Goal: Transaction & Acquisition: Purchase product/service

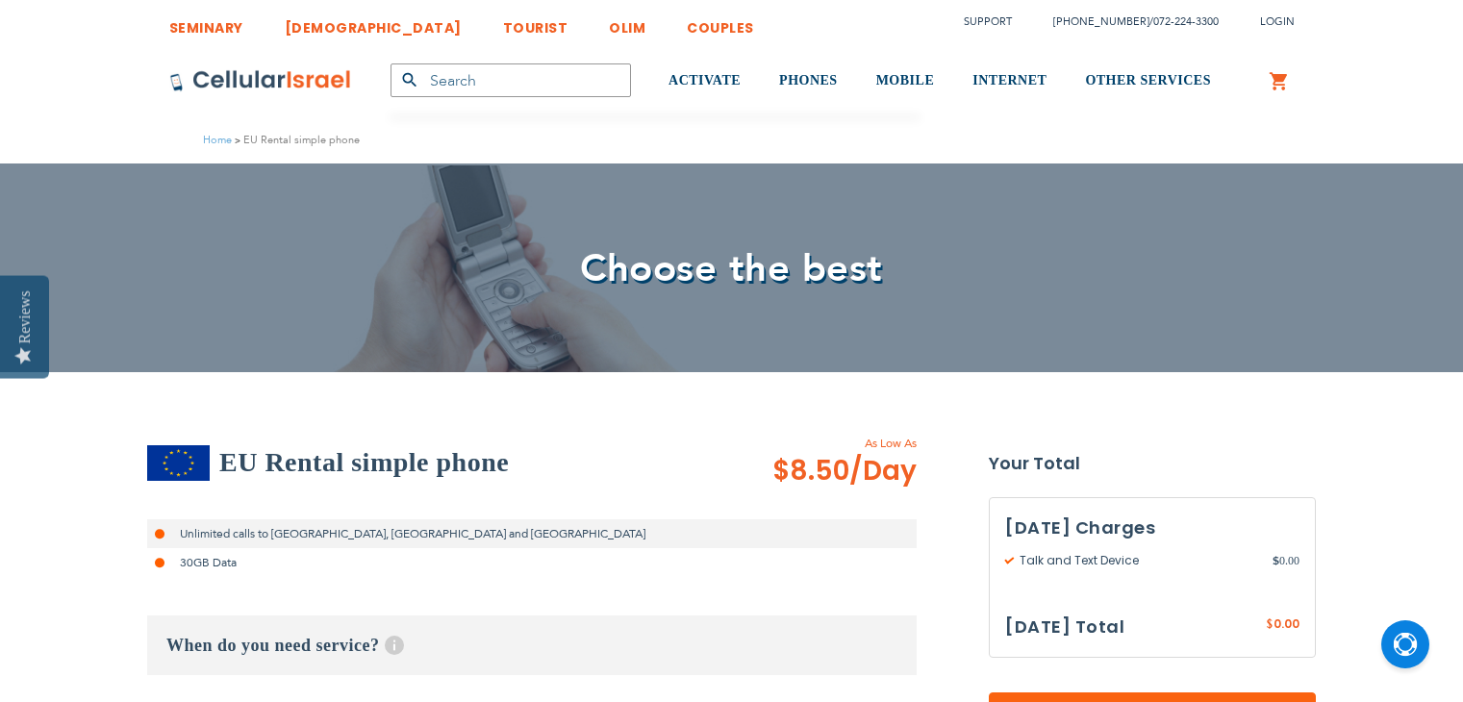
select select
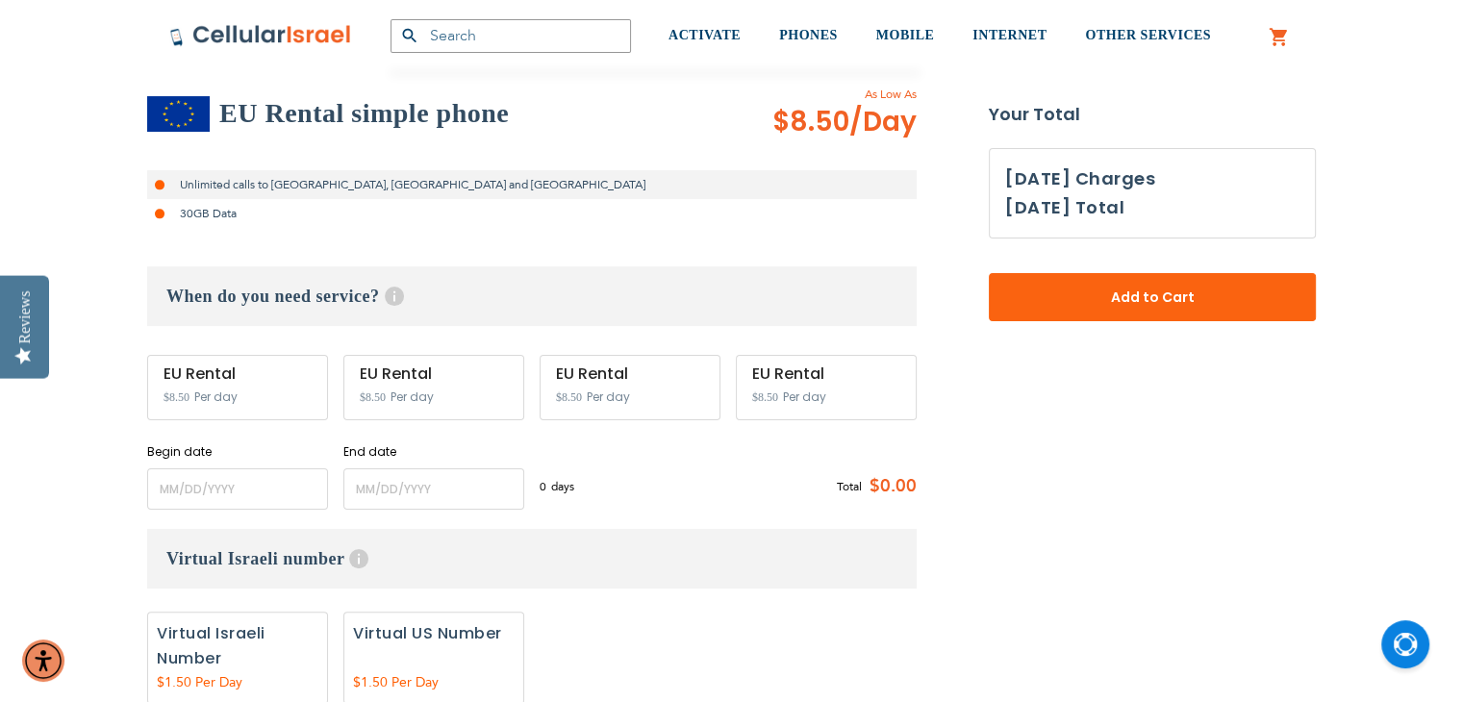
scroll to position [404, 0]
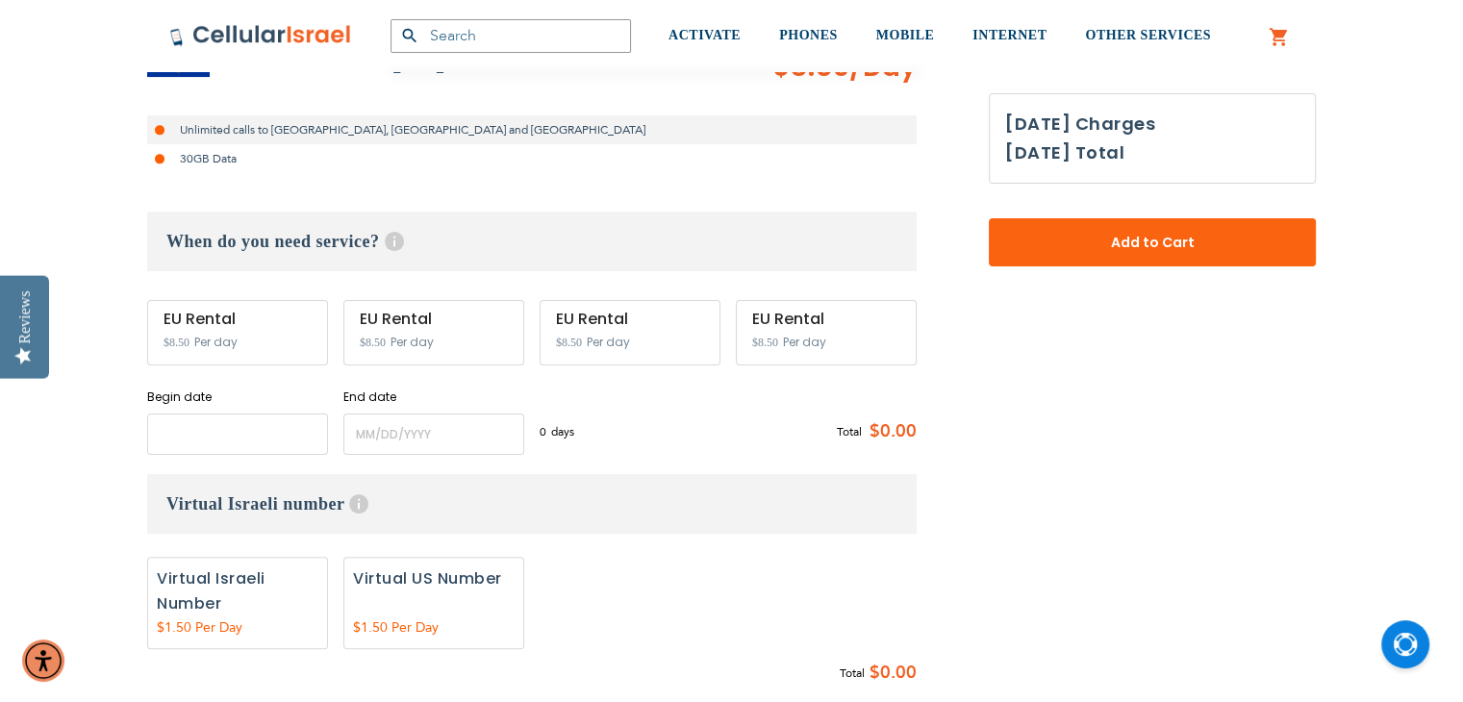
click at [191, 428] on input "name" at bounding box center [237, 434] width 181 height 41
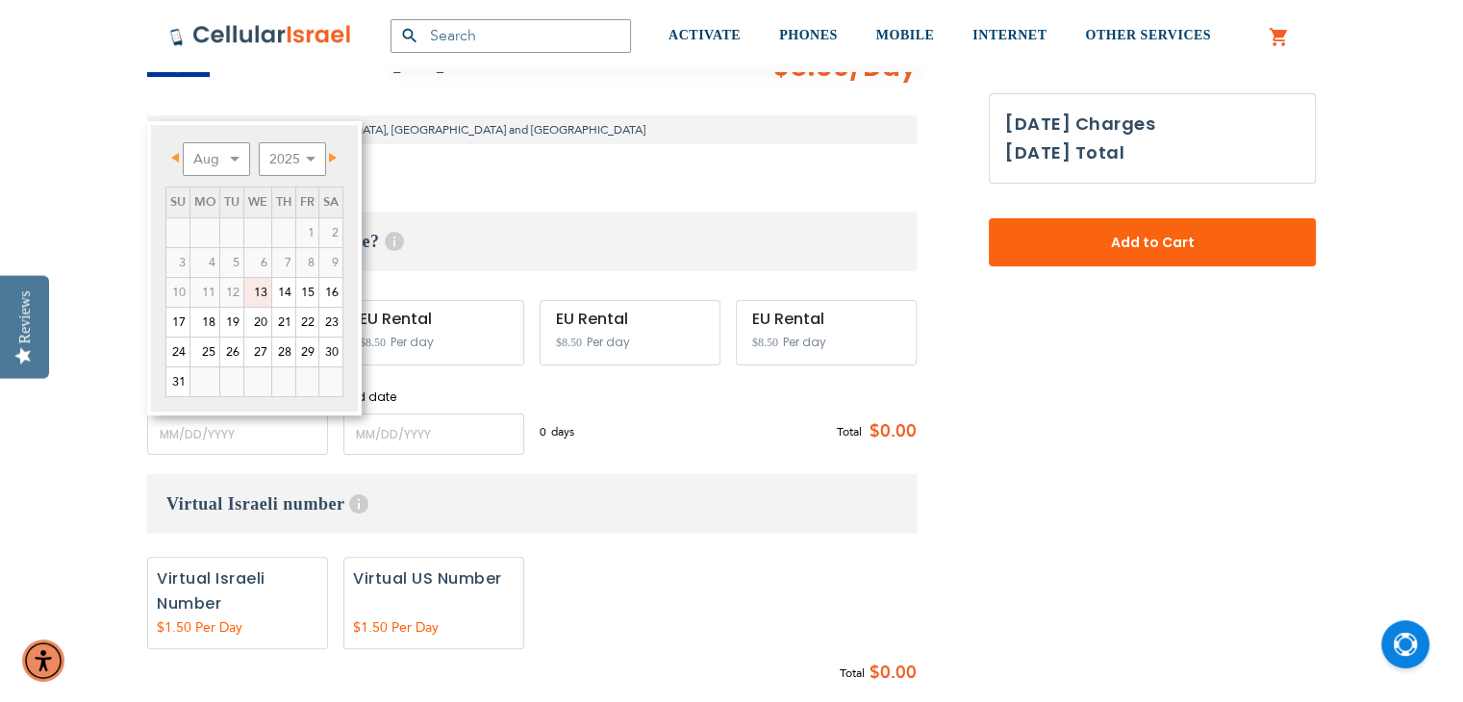
click at [235, 315] on link "19" at bounding box center [231, 322] width 23 height 29
type input "[DATE]"
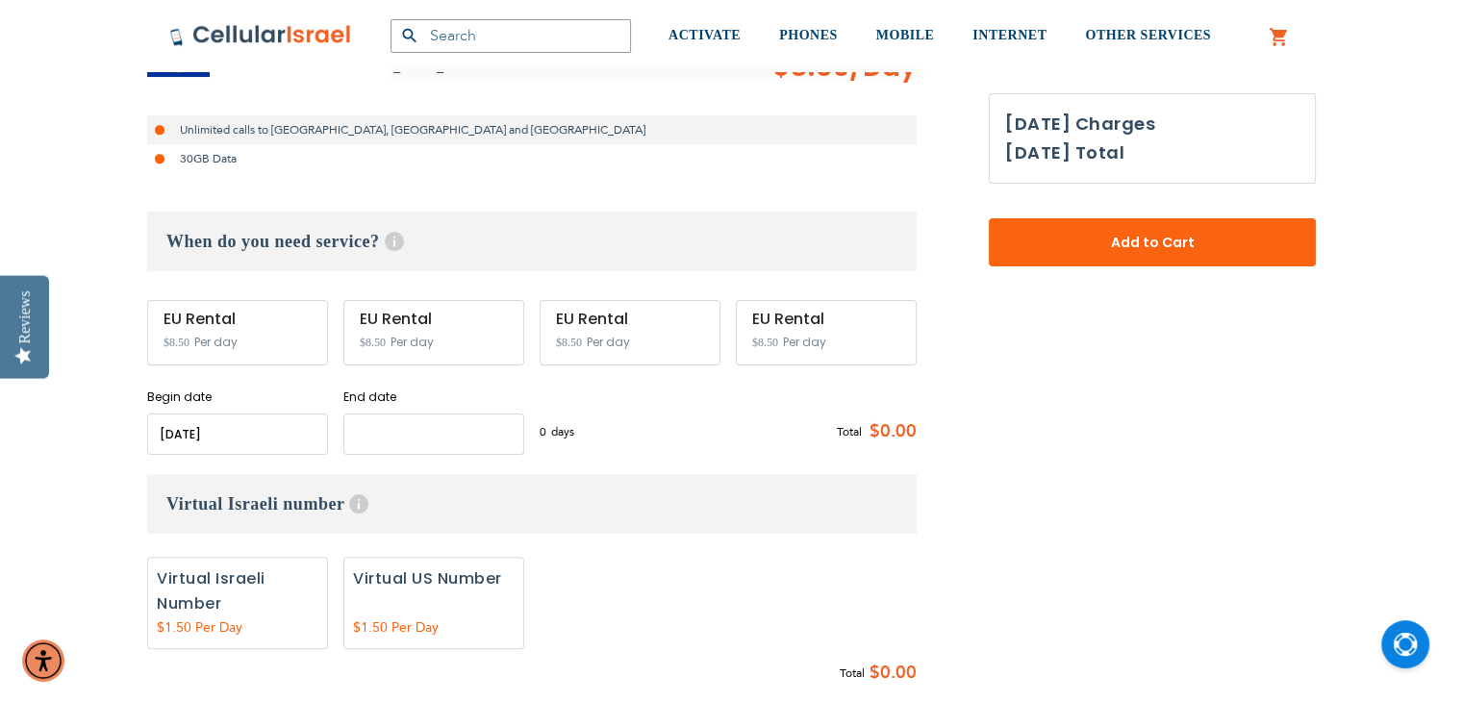
click at [404, 437] on input "name" at bounding box center [433, 434] width 181 height 41
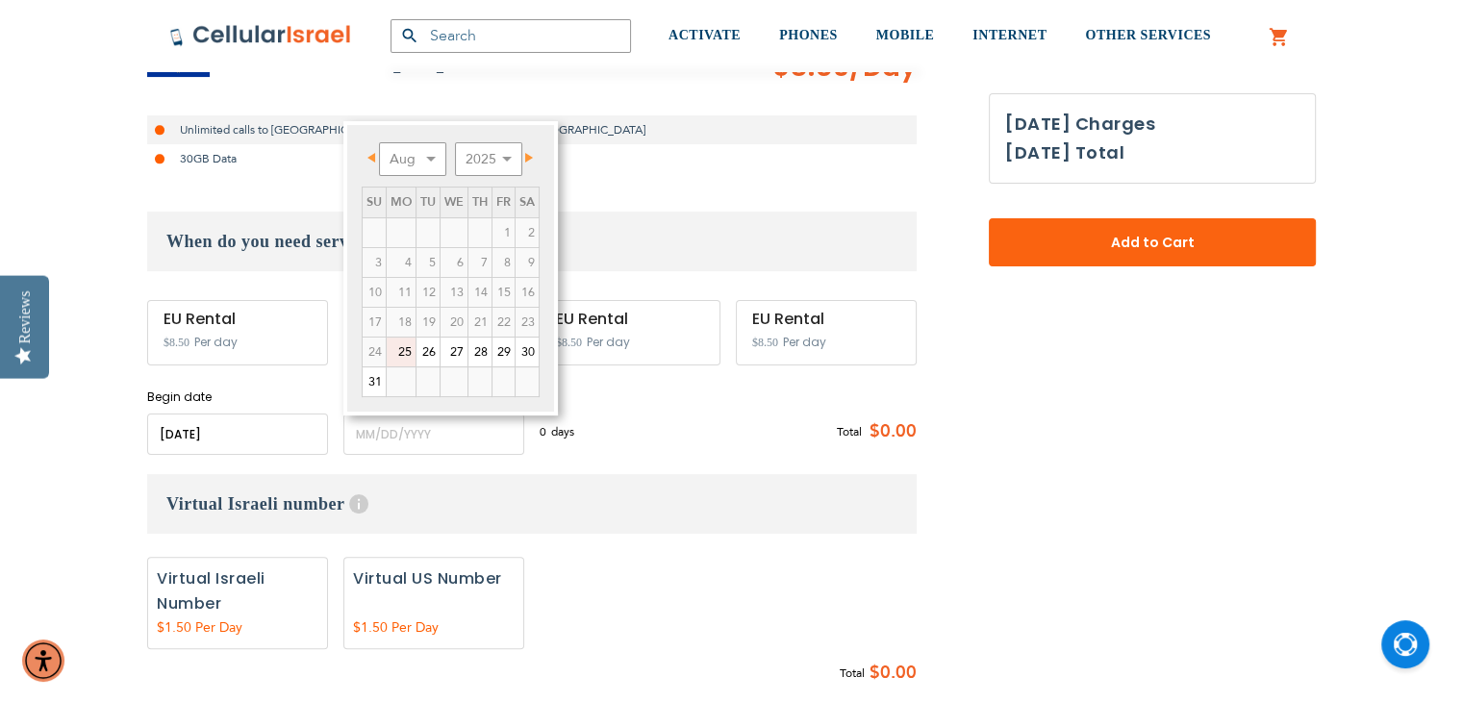
click at [403, 353] on link "25" at bounding box center [401, 352] width 29 height 29
type input "[DATE]"
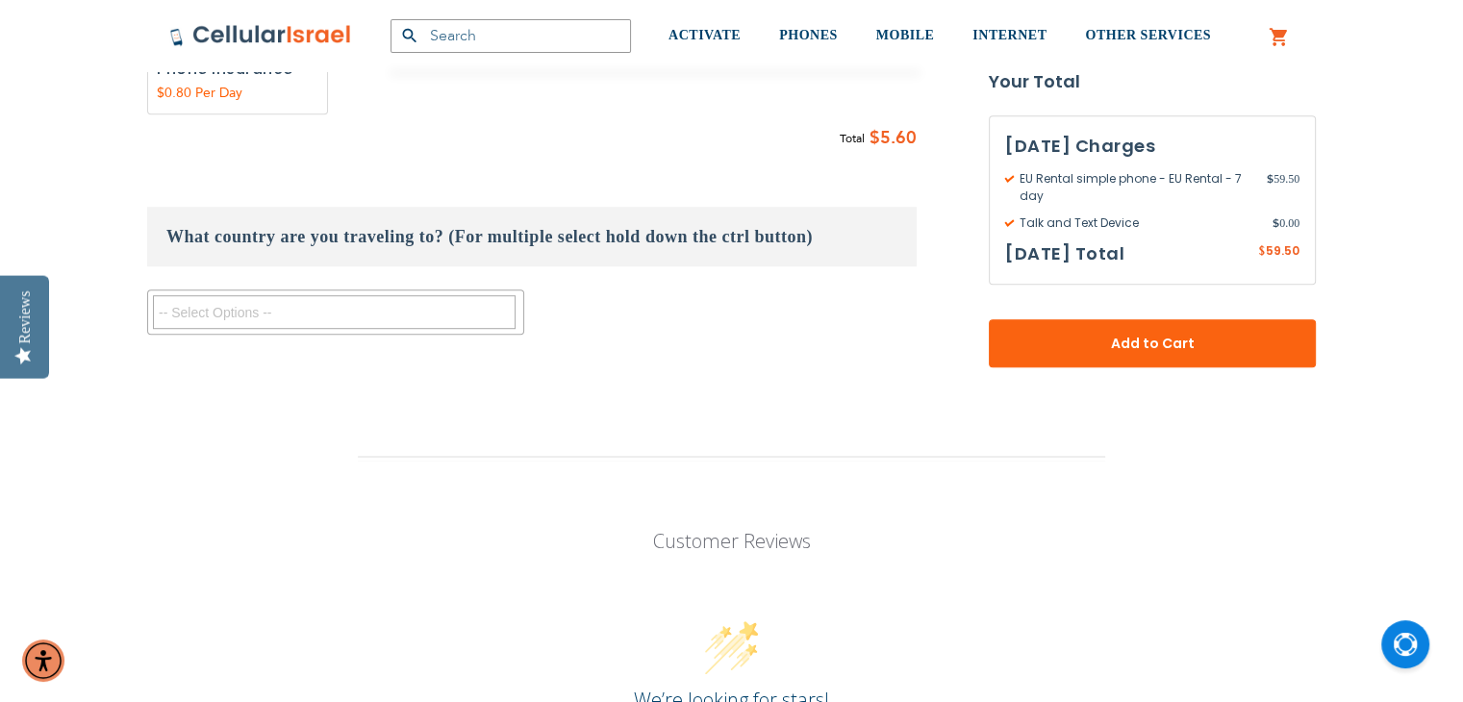
scroll to position [1182, 0]
click at [476, 321] on textarea "Search" at bounding box center [334, 311] width 363 height 34
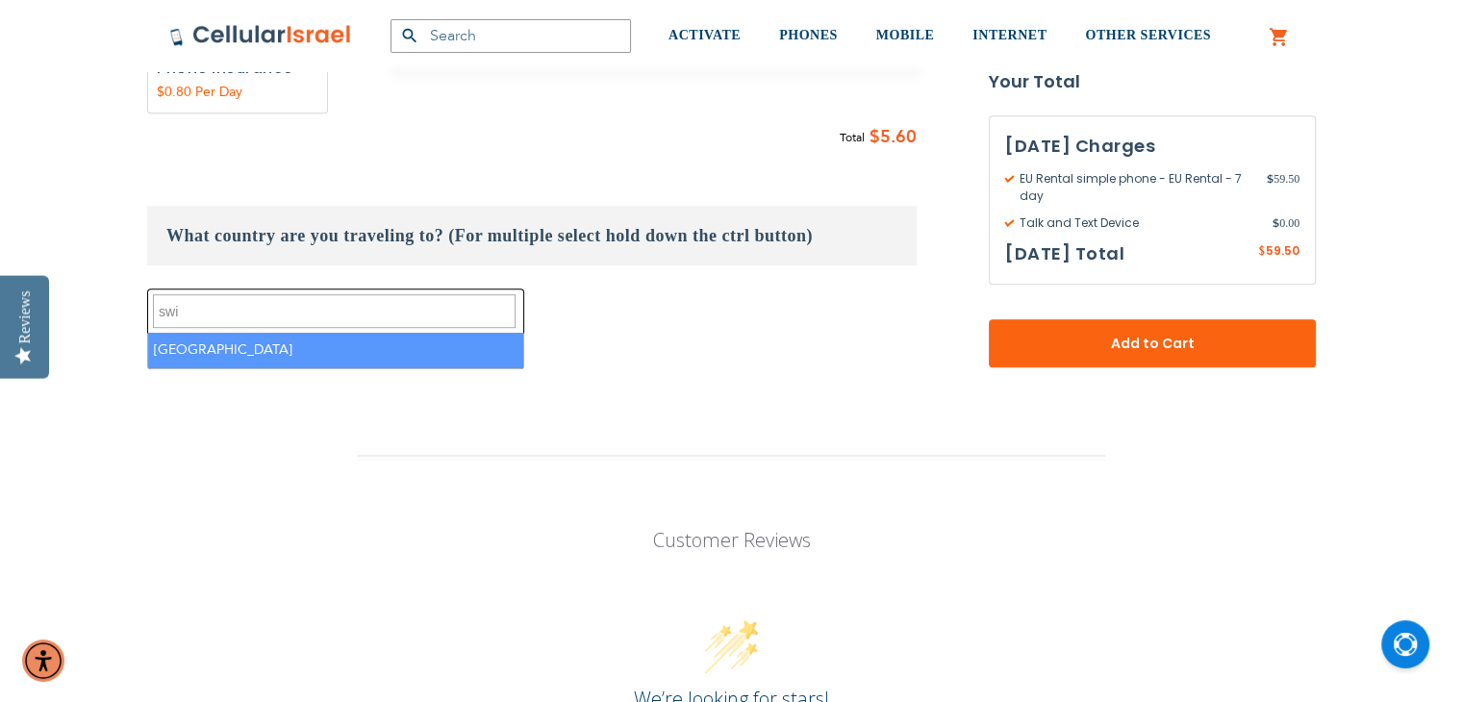
type textarea "swi"
click at [430, 349] on li "[GEOGRAPHIC_DATA]" at bounding box center [335, 351] width 375 height 36
select select "9417"
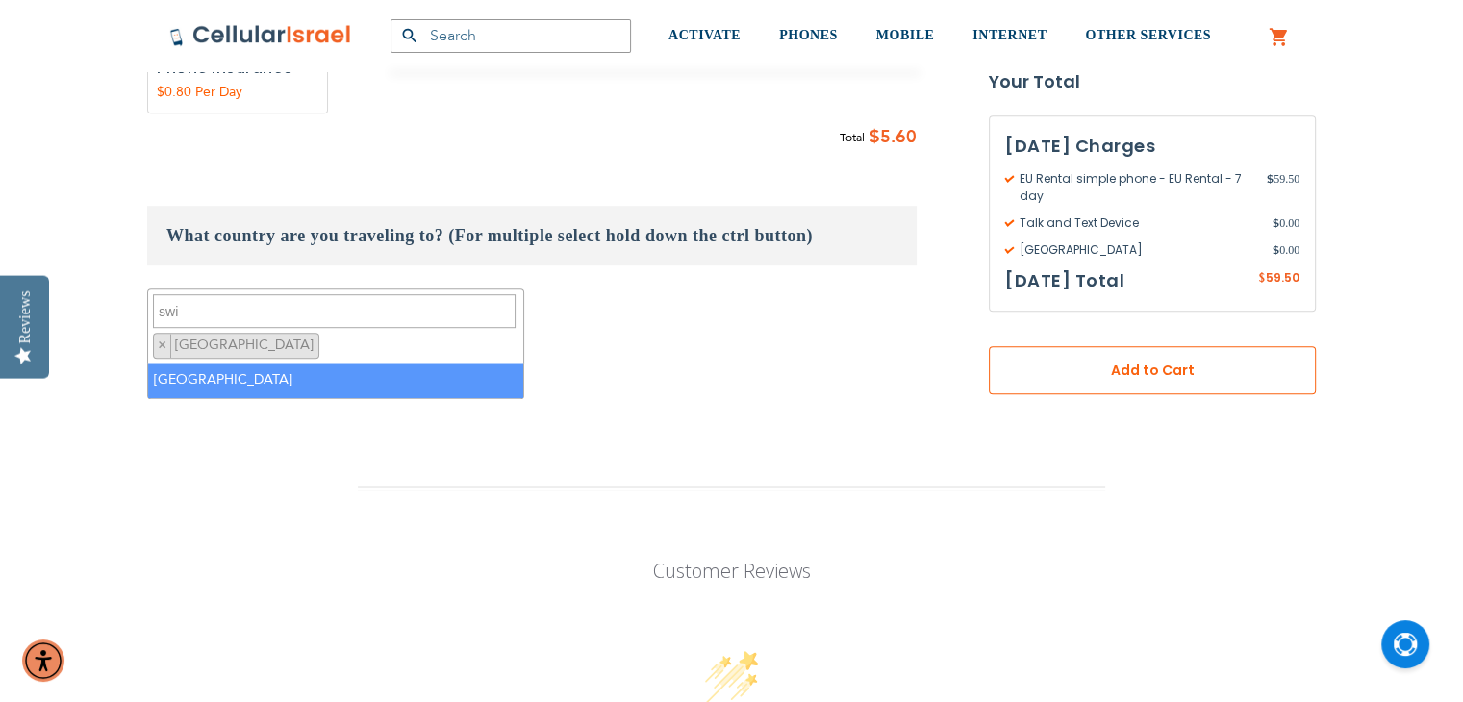
click at [1166, 368] on span "Add to Cart" at bounding box center [1152, 371] width 200 height 20
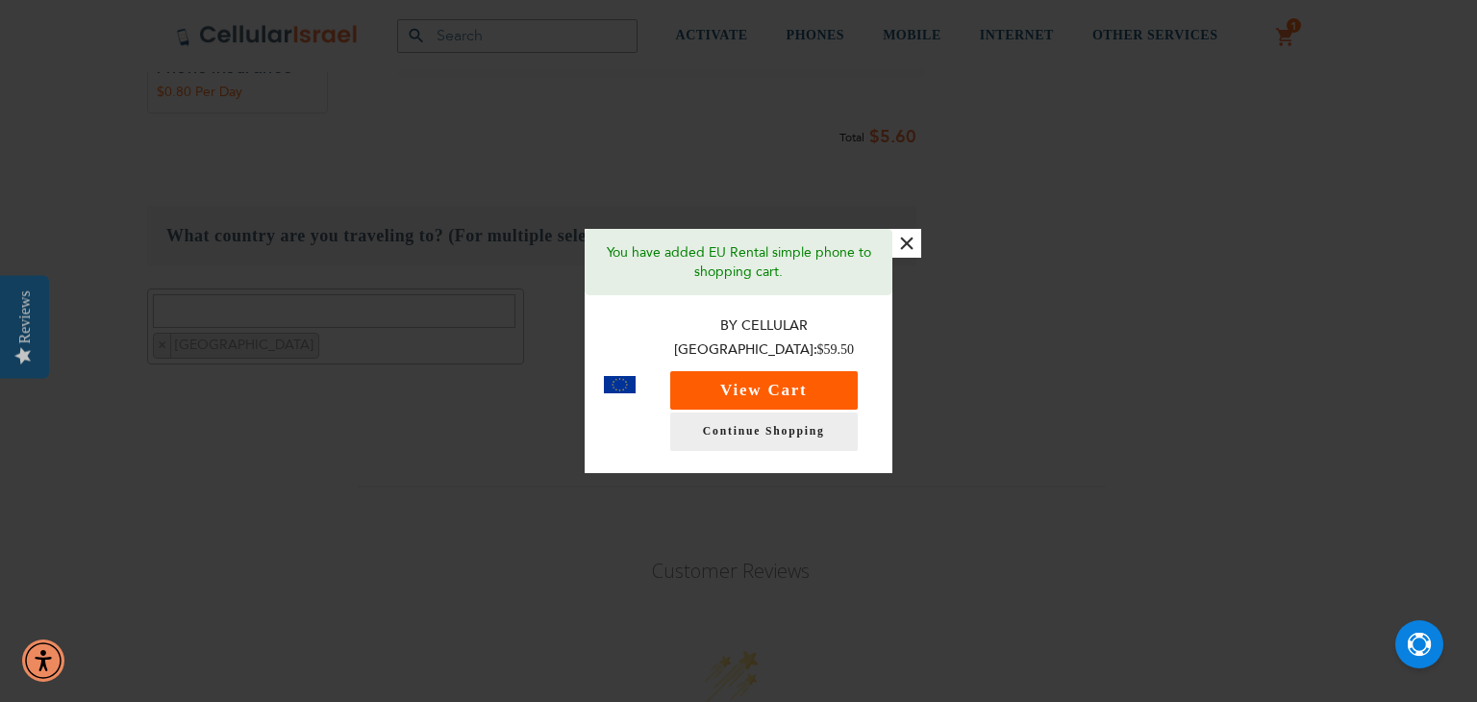
click at [795, 381] on button "View Cart" at bounding box center [764, 390] width 188 height 38
